Goal: Task Accomplishment & Management: Use online tool/utility

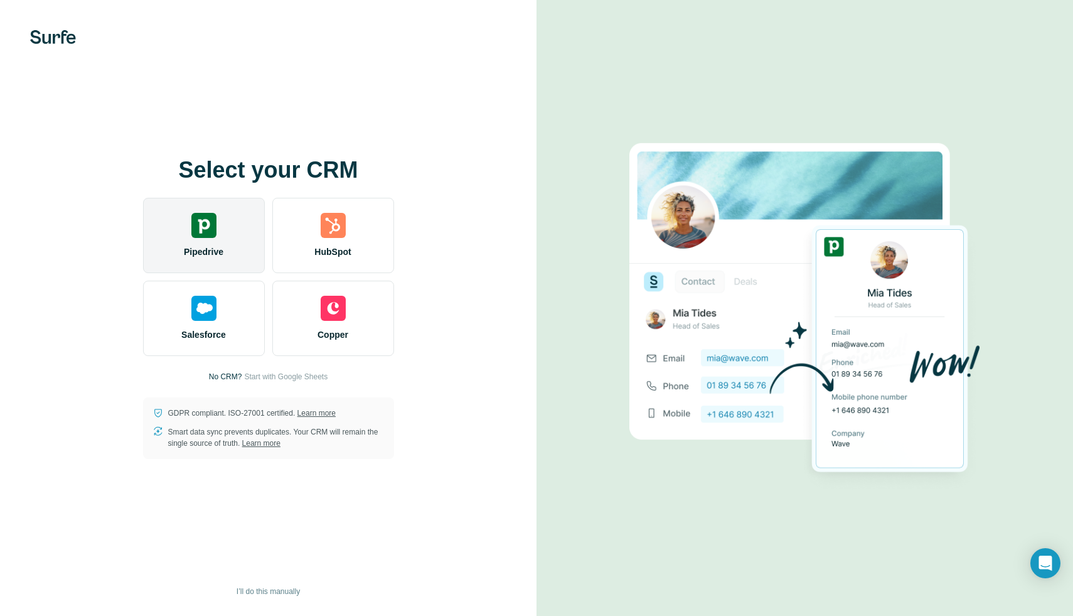
click at [196, 240] on div "Pipedrive" at bounding box center [204, 235] width 122 height 75
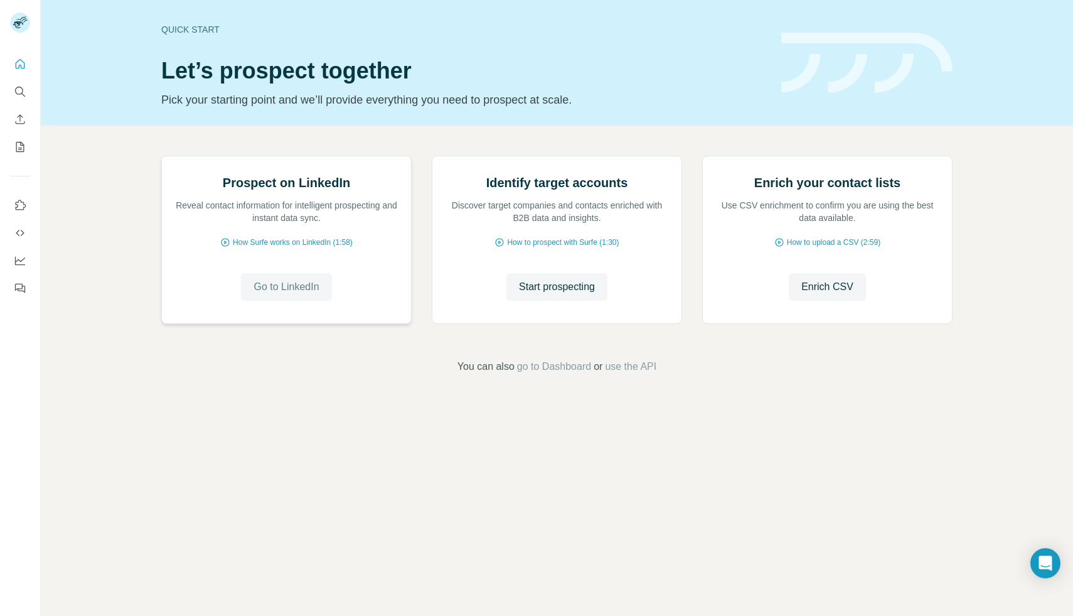
click at [313, 294] on span "Go to LinkedIn" at bounding box center [286, 286] width 65 height 15
